Goal: Information Seeking & Learning: Find specific page/section

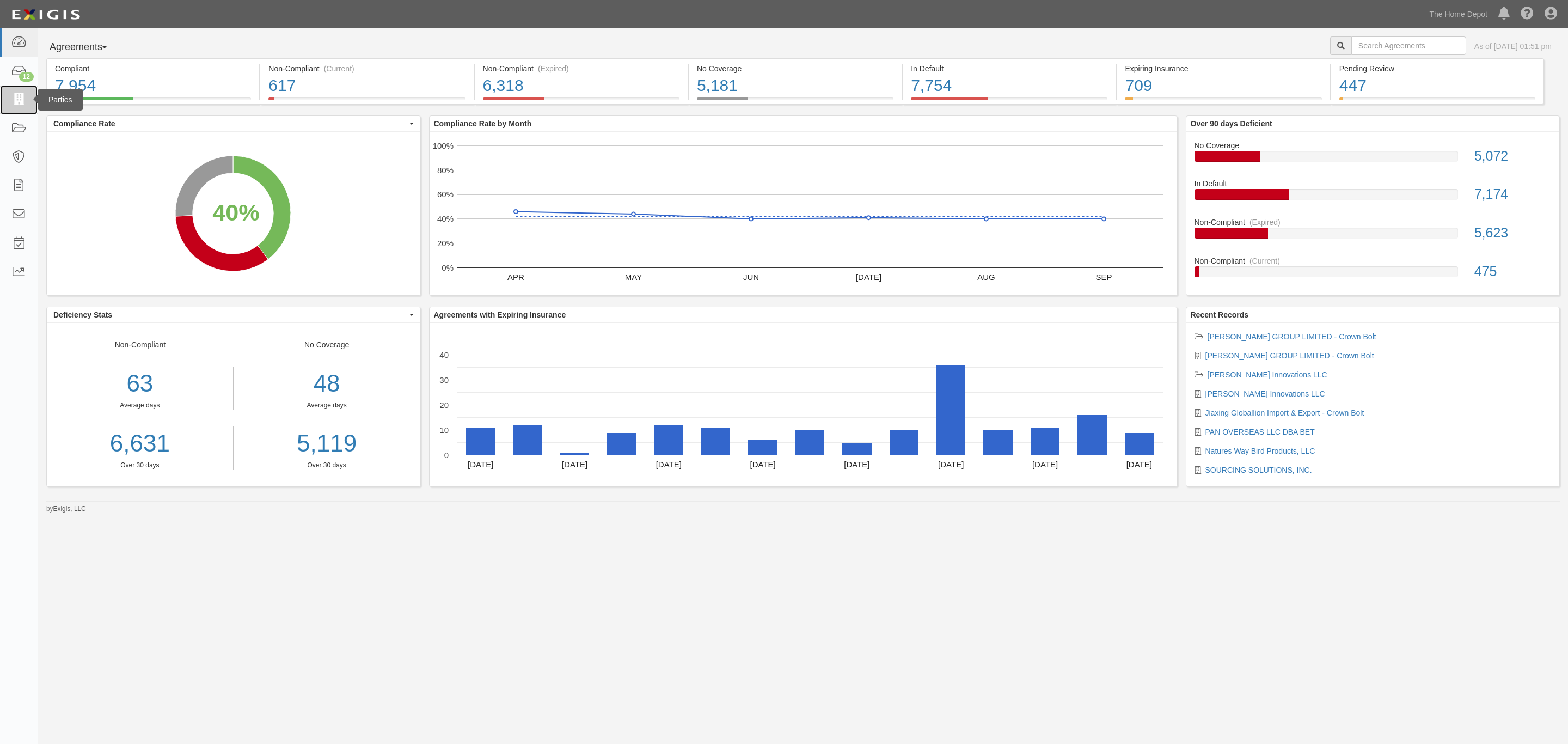
click at [12, 91] on link at bounding box center [19, 99] width 38 height 29
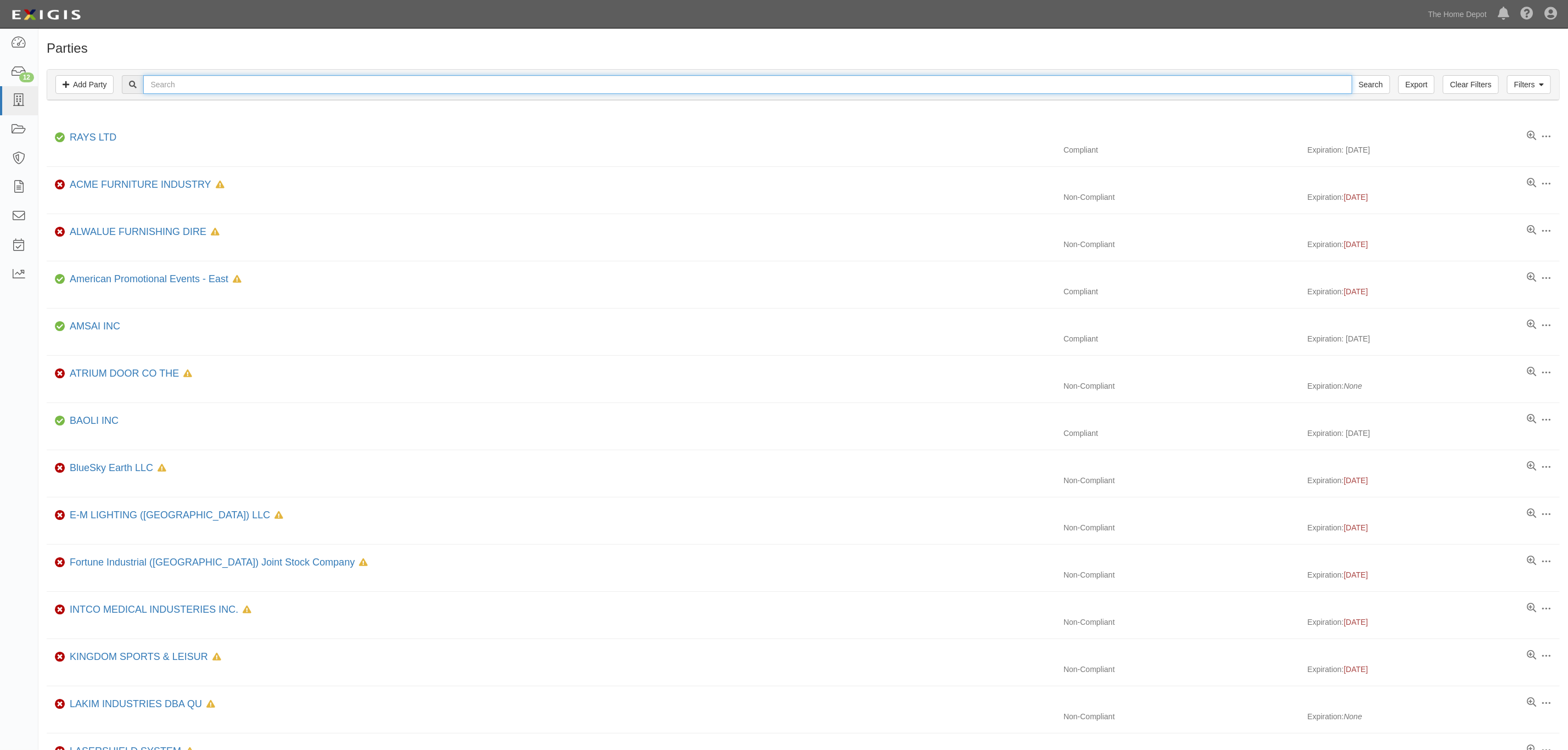
click at [259, 93] on input "text" at bounding box center [747, 84] width 1208 height 18
type input "Whitehall Products"
click at [1370, 88] on input "Search" at bounding box center [1370, 84] width 39 height 18
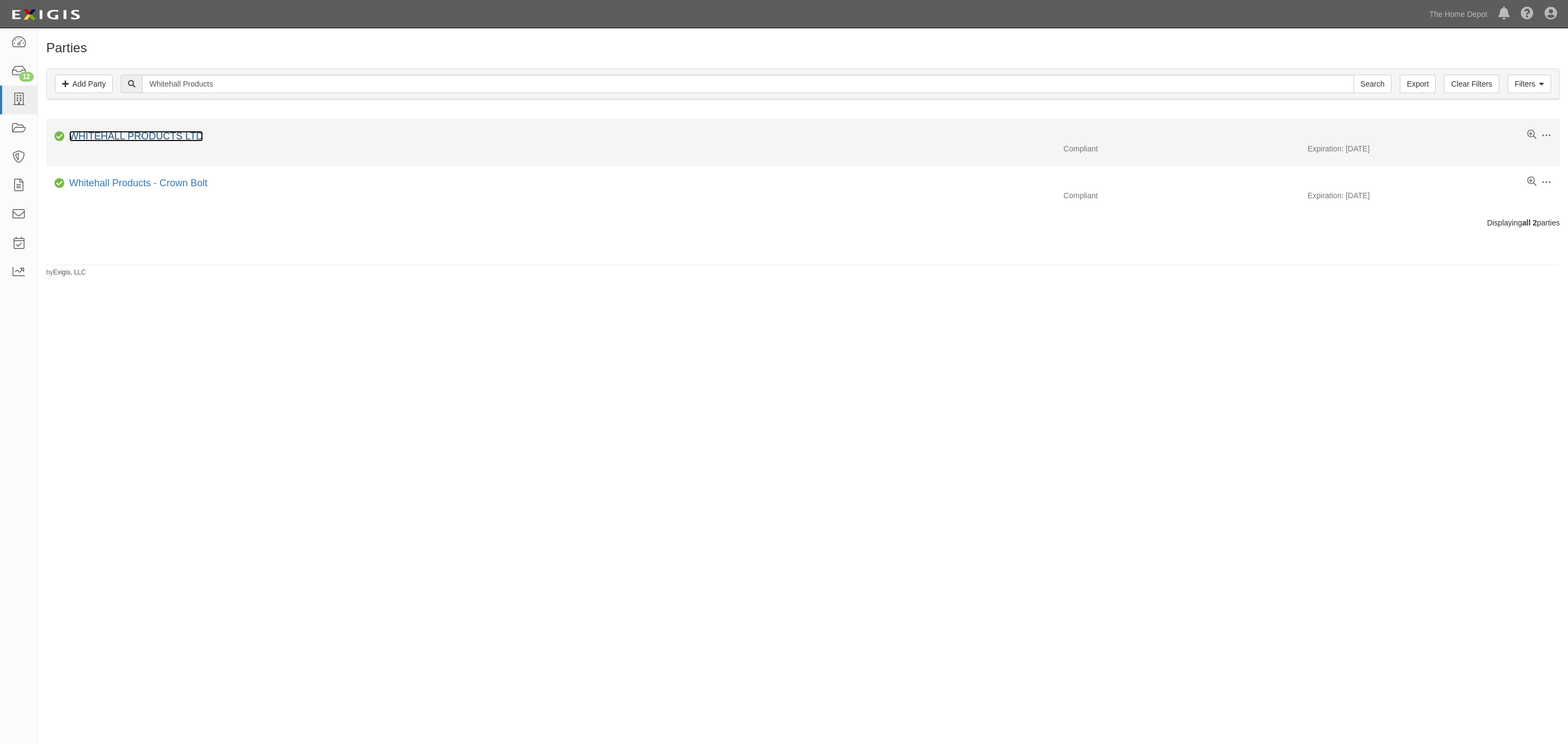
click at [197, 136] on link "WHITEHALL PRODUCTS LTD" at bounding box center [136, 136] width 134 height 11
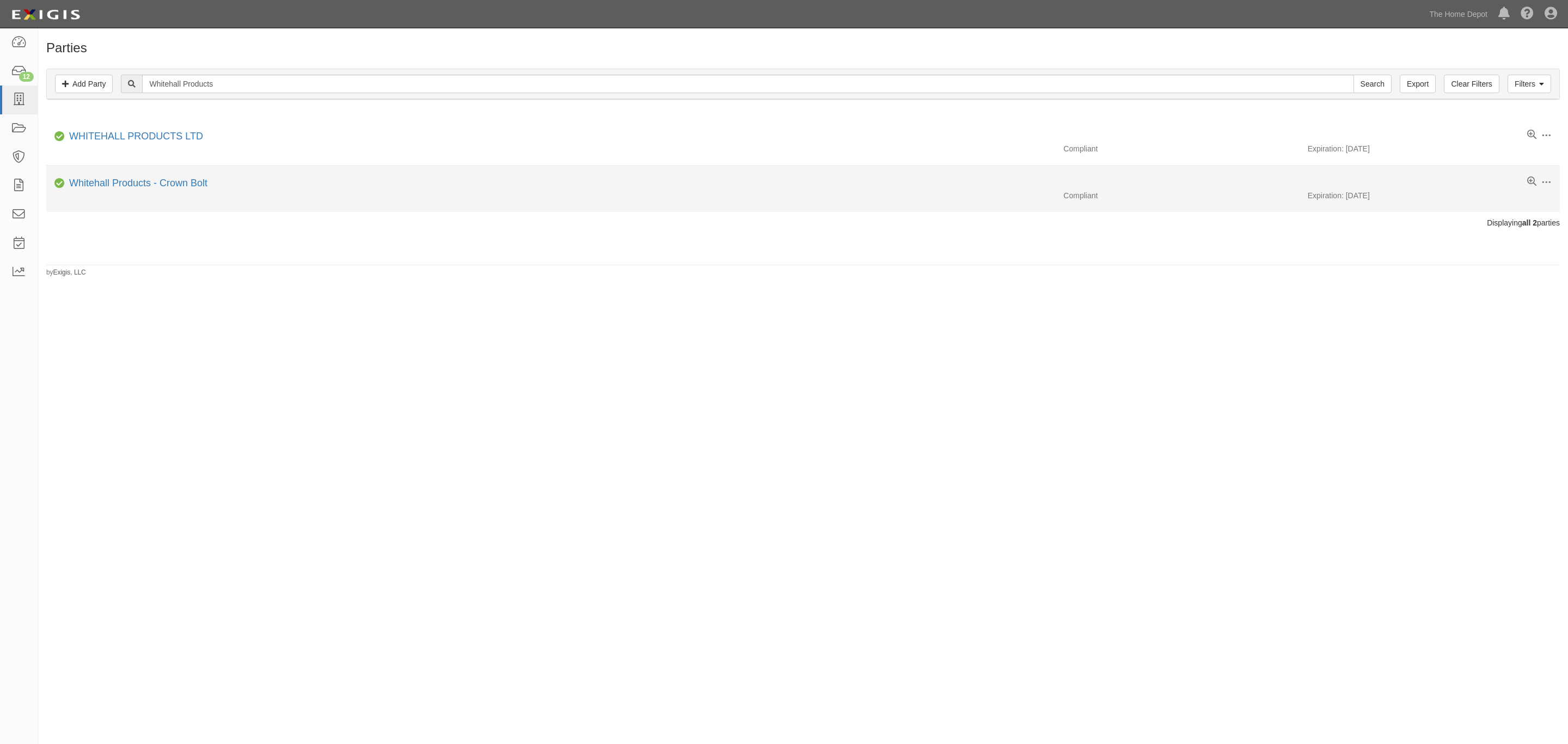
click at [146, 177] on li "Edit Log activity Add task Send message Archive Compliant Whitehall Products - …" at bounding box center [803, 189] width 1514 height 46
click at [125, 185] on link "Whitehall Products - Crown Bolt" at bounding box center [138, 183] width 138 height 11
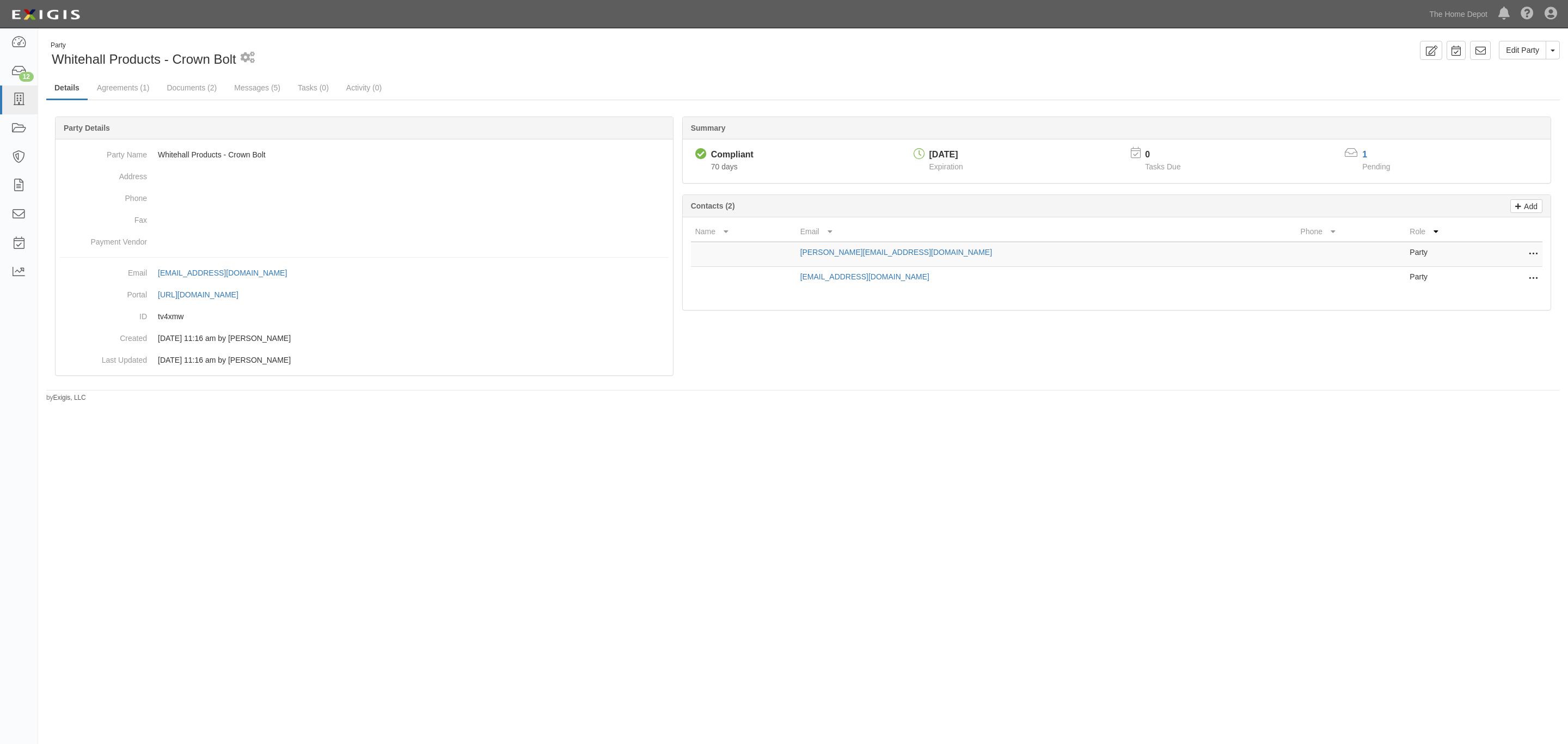
click at [1522, 422] on div "Party Whitehall Products - Crown Bolt 1 scheduled workflow Edit Party Toggle Pa…" at bounding box center [784, 367] width 1568 height 669
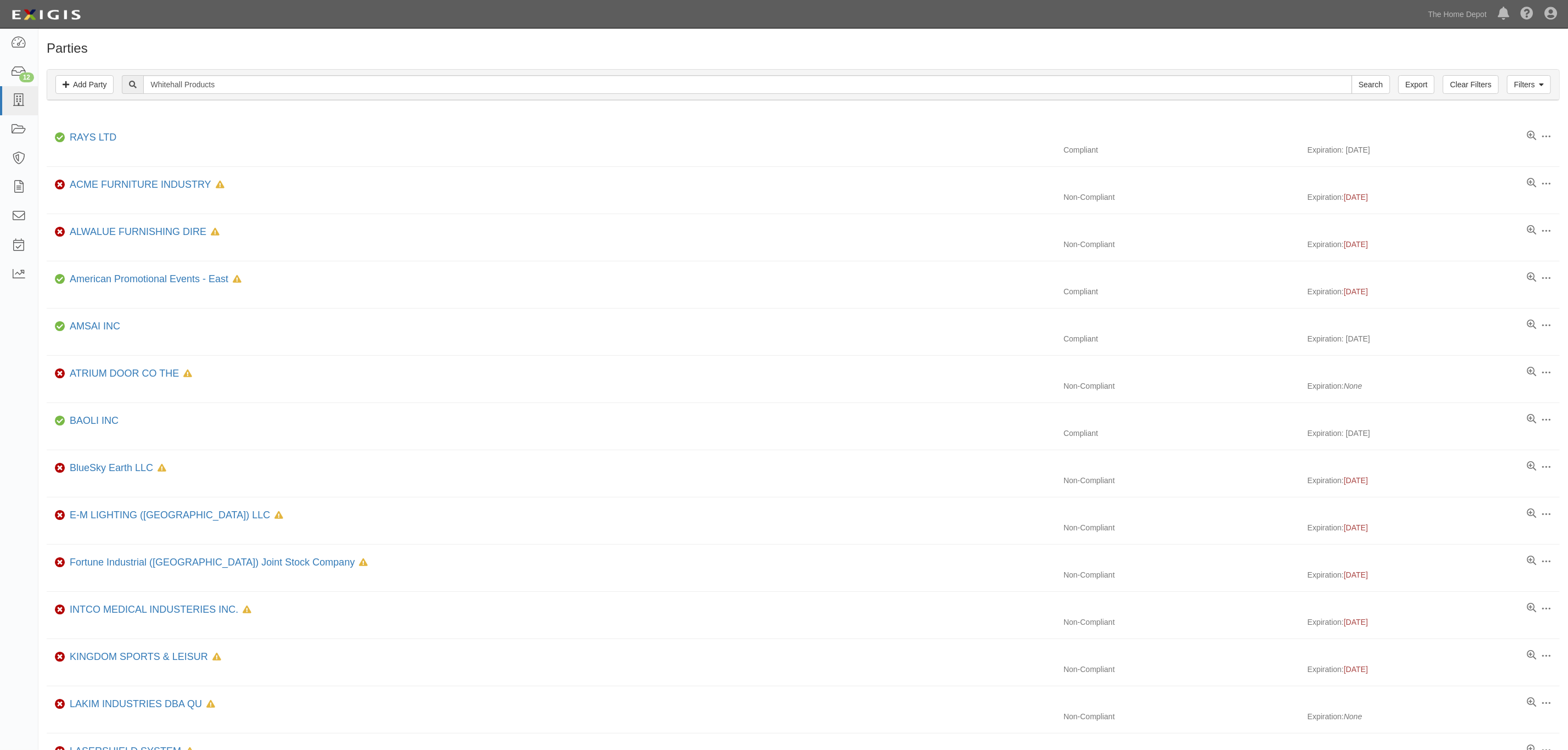
click at [796, 31] on body "Toggle navigation Dashboard 12 Inbox Parties Agreements Coverages Documents Mes…" at bounding box center [784, 580] width 1568 height 1161
click at [1265, 53] on h1 "Parties" at bounding box center [803, 48] width 1513 height 14
click at [1370, 28] on div "Dashboard 12 Inbox Parties Agreements Coverages Documents Messages Tasks Report…" at bounding box center [783, 14] width 1551 height 28
click at [1278, 49] on h1 "Parties" at bounding box center [803, 48] width 1513 height 14
